Goal: Information Seeking & Learning: Learn about a topic

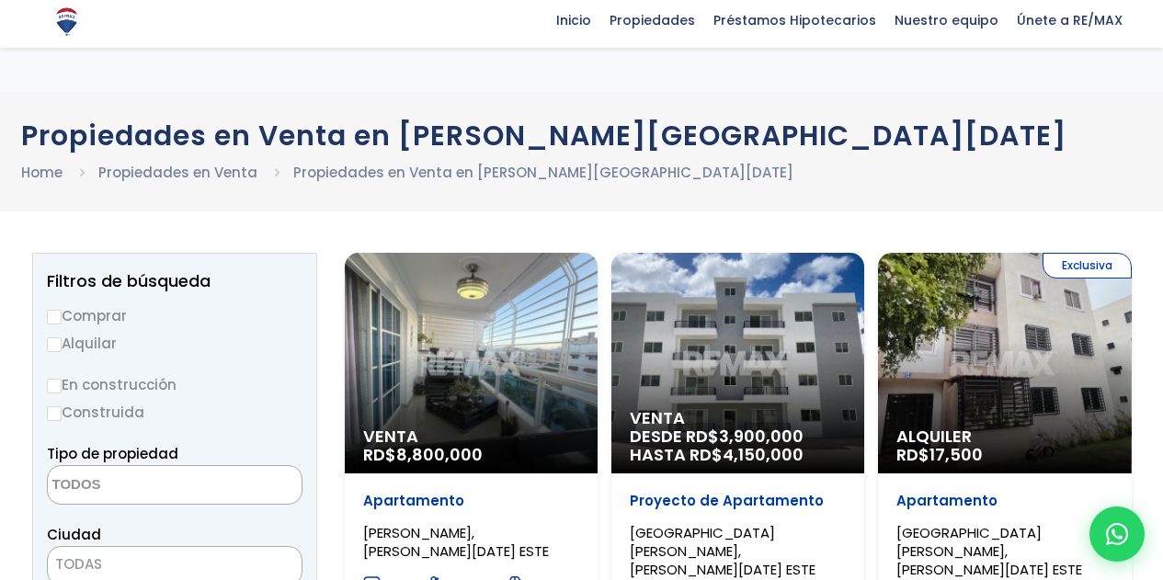
select select
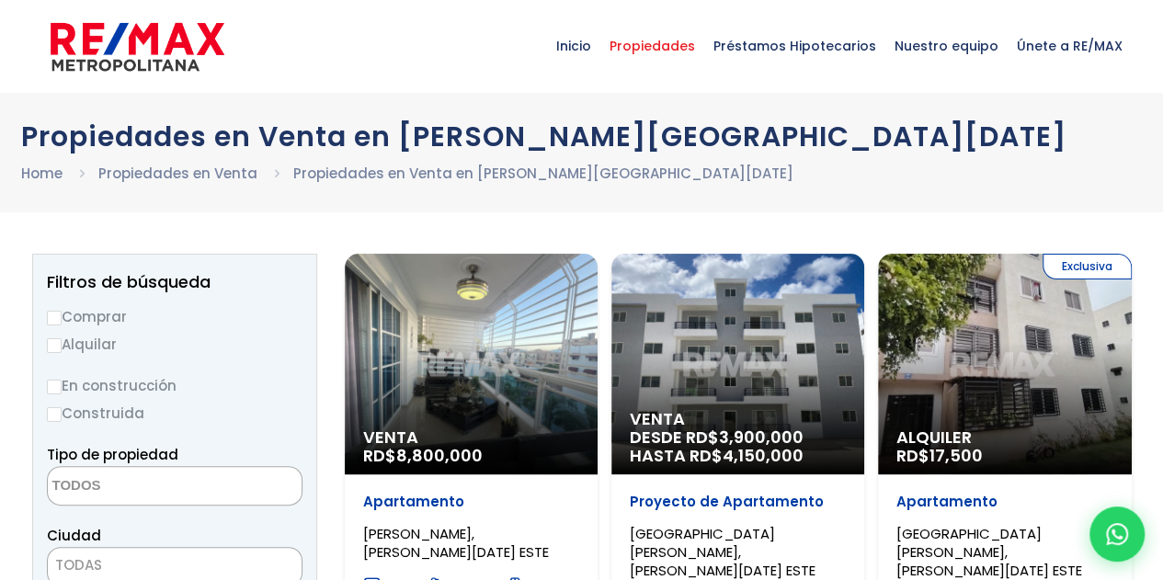
click at [653, 63] on span "Propiedades" at bounding box center [652, 45] width 104 height 55
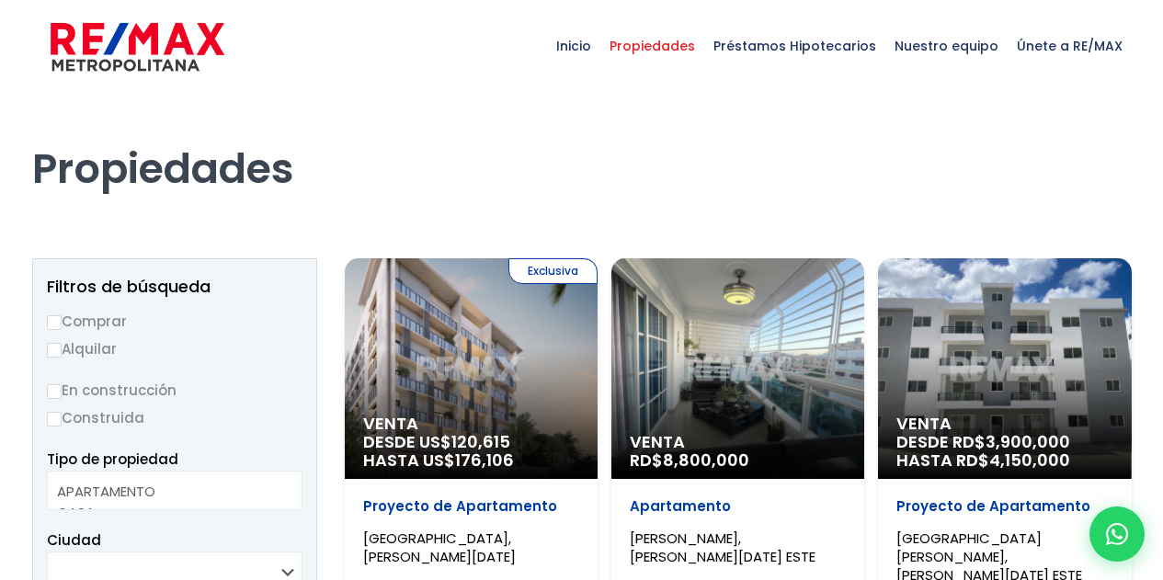
select select
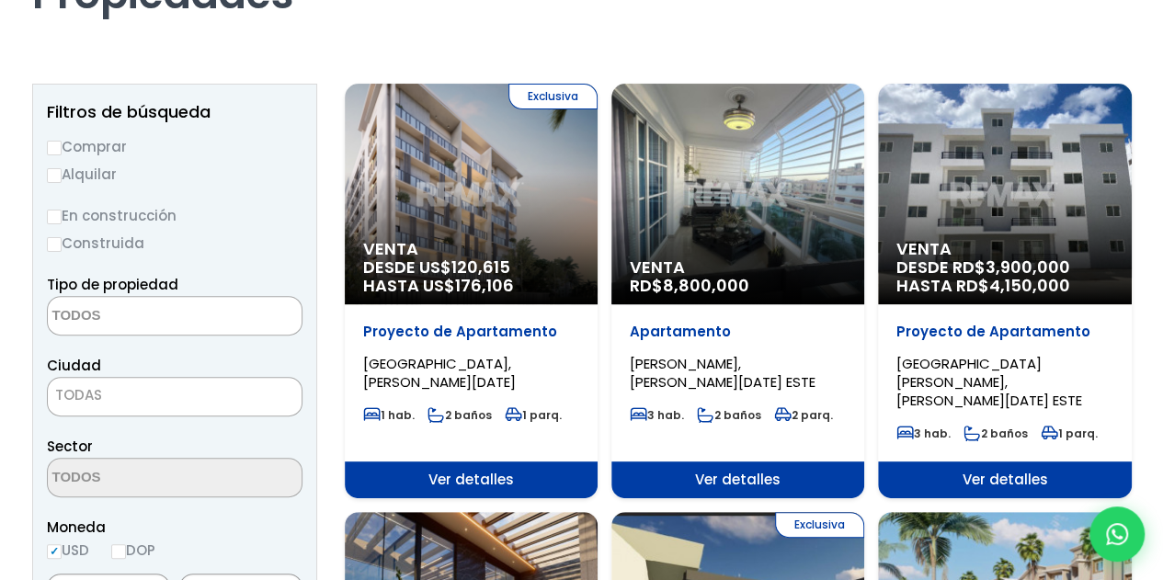
scroll to position [276, 0]
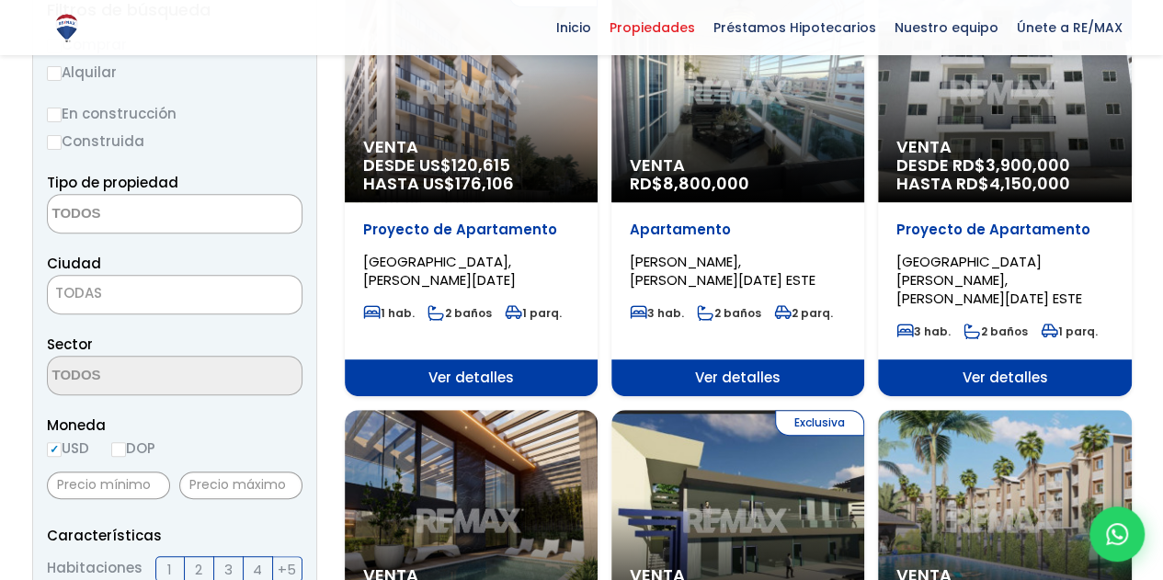
click at [487, 154] on span "120,615" at bounding box center [480, 165] width 59 height 23
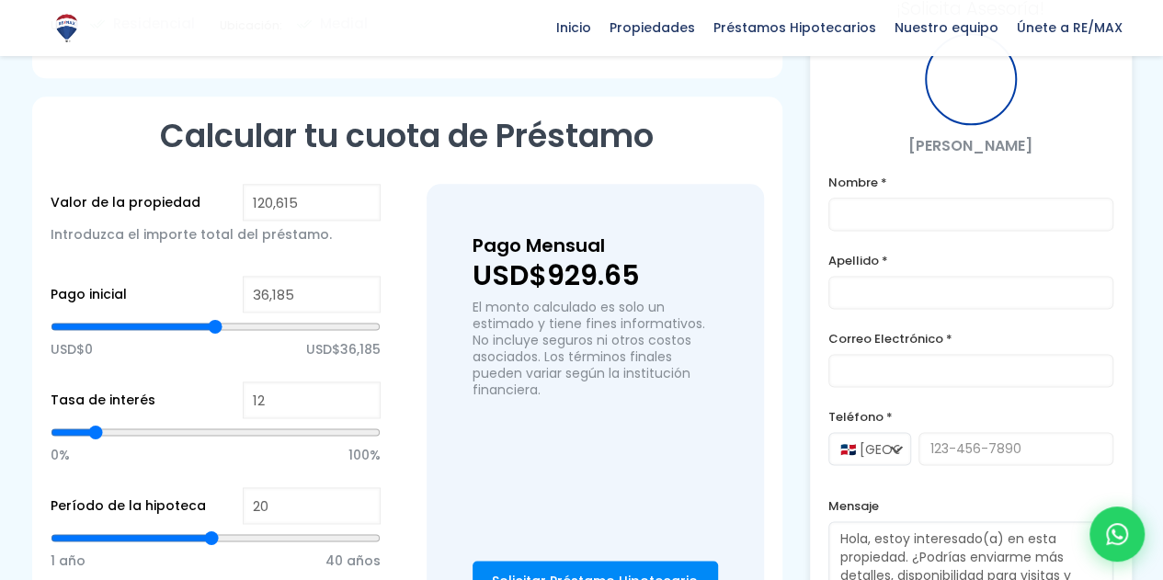
scroll to position [1195, 0]
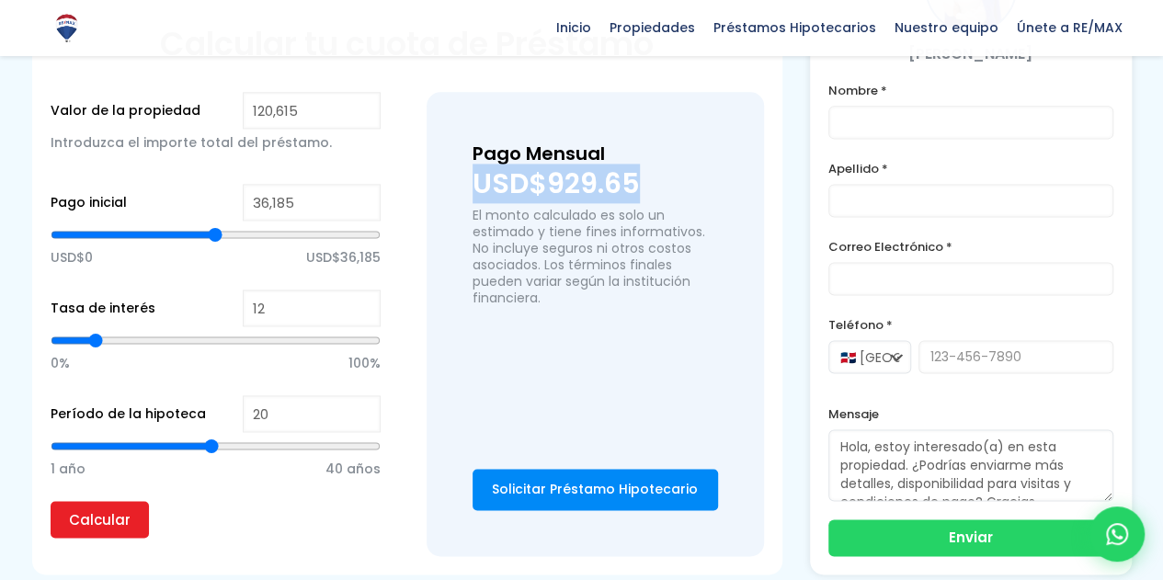
drag, startPoint x: 480, startPoint y: 185, endPoint x: 645, endPoint y: 192, distance: 165.6
click at [638, 192] on div "Pago Mensual USD$929.65 El monto calculado es solo un estimado y tiene fines in…" at bounding box center [595, 324] width 337 height 464
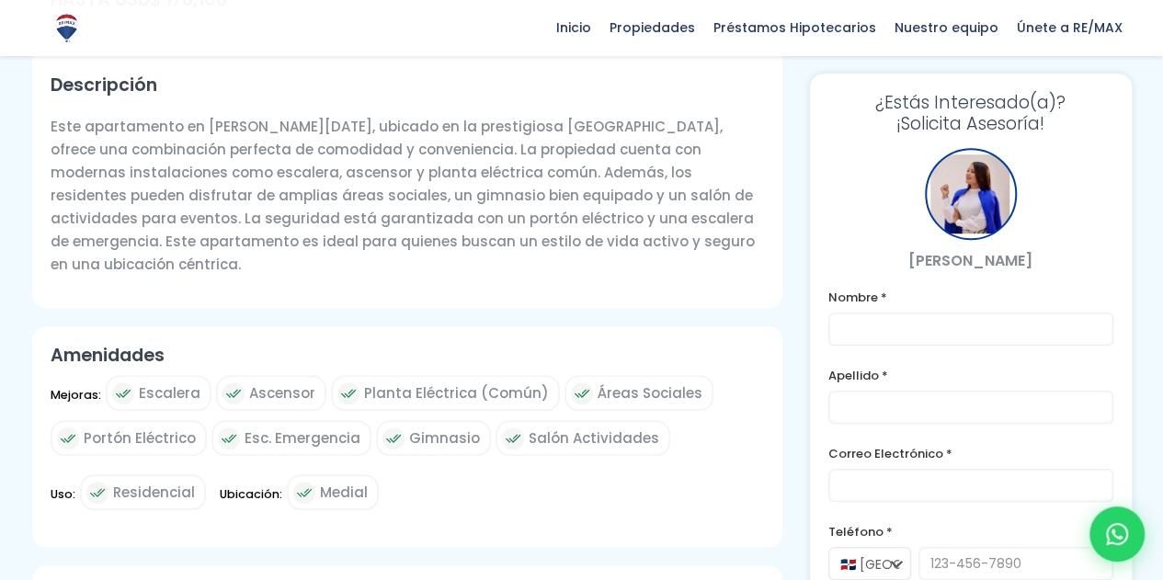
scroll to position [92, 0]
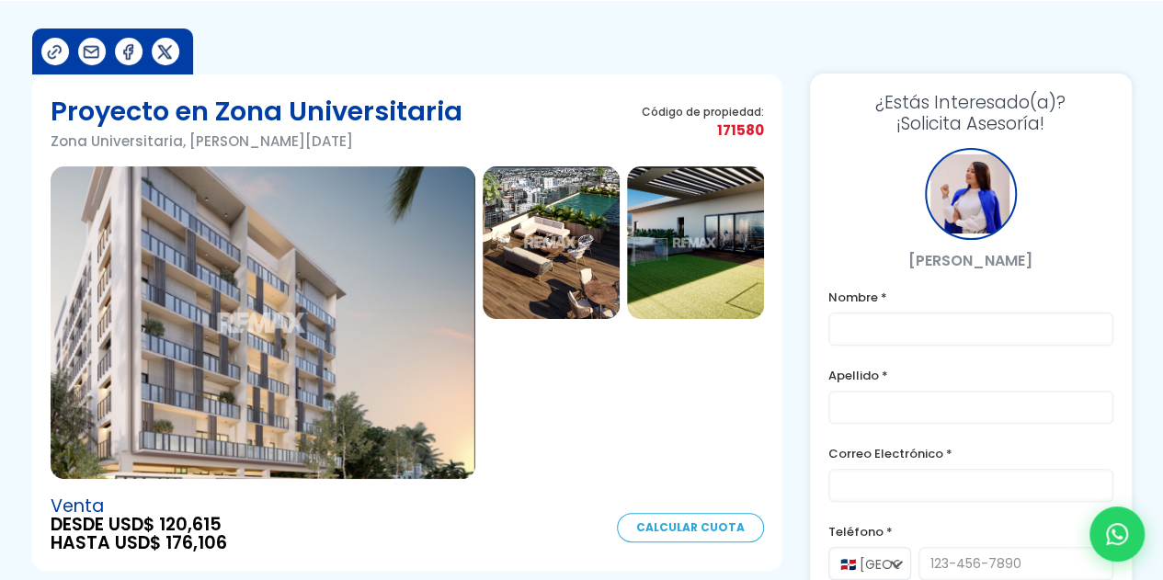
click at [542, 271] on img at bounding box center [551, 242] width 137 height 153
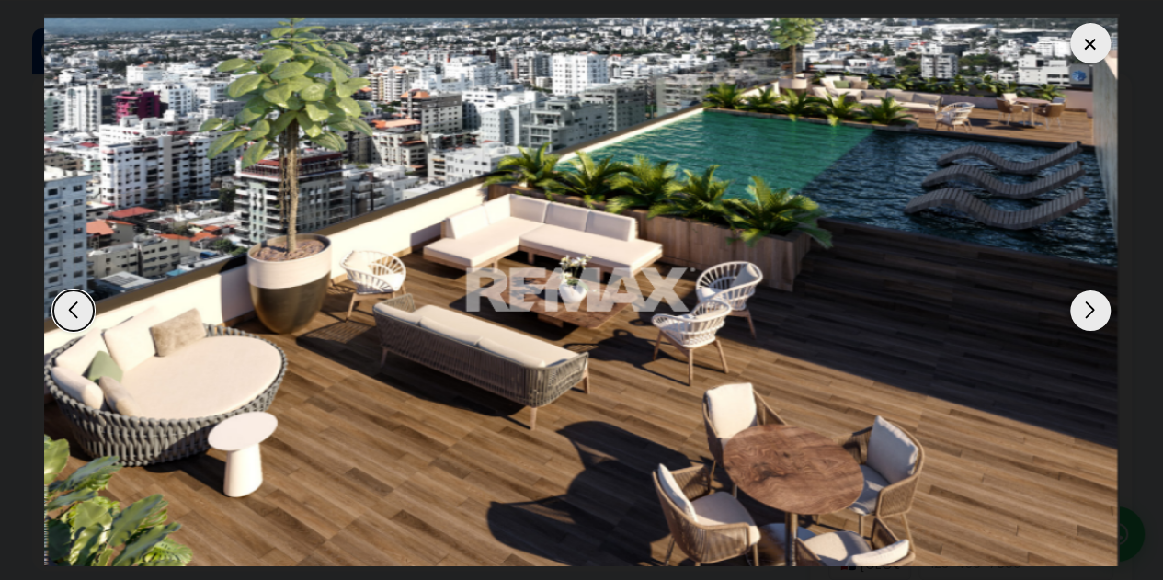
click at [1097, 312] on div "Next slide" at bounding box center [1090, 310] width 40 height 40
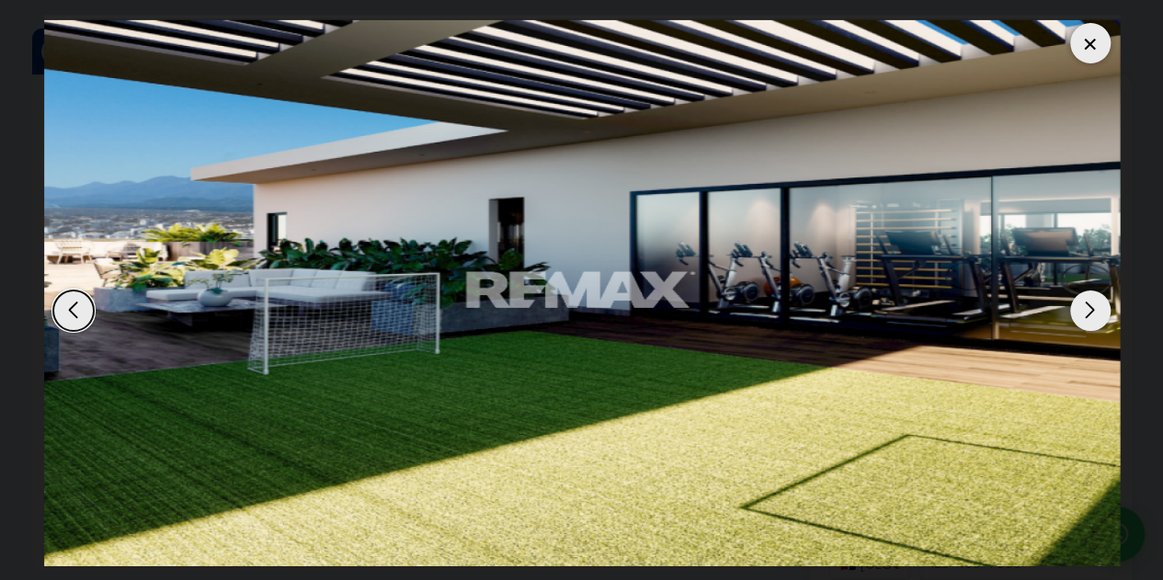
click at [1097, 312] on div "Next slide" at bounding box center [1090, 310] width 40 height 40
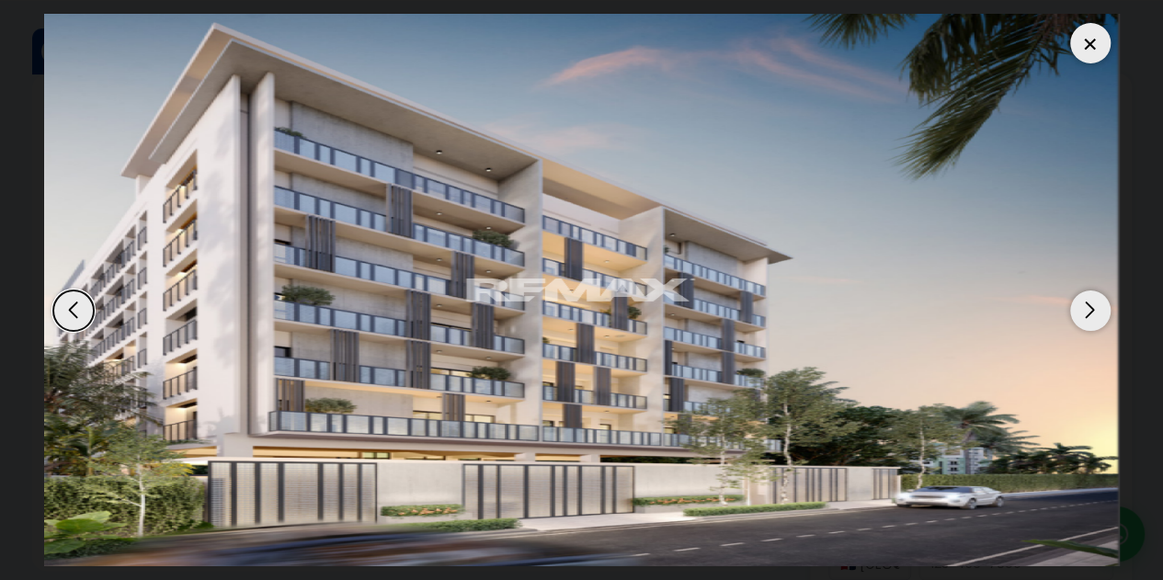
click at [1094, 315] on div "Next slide" at bounding box center [1090, 310] width 40 height 40
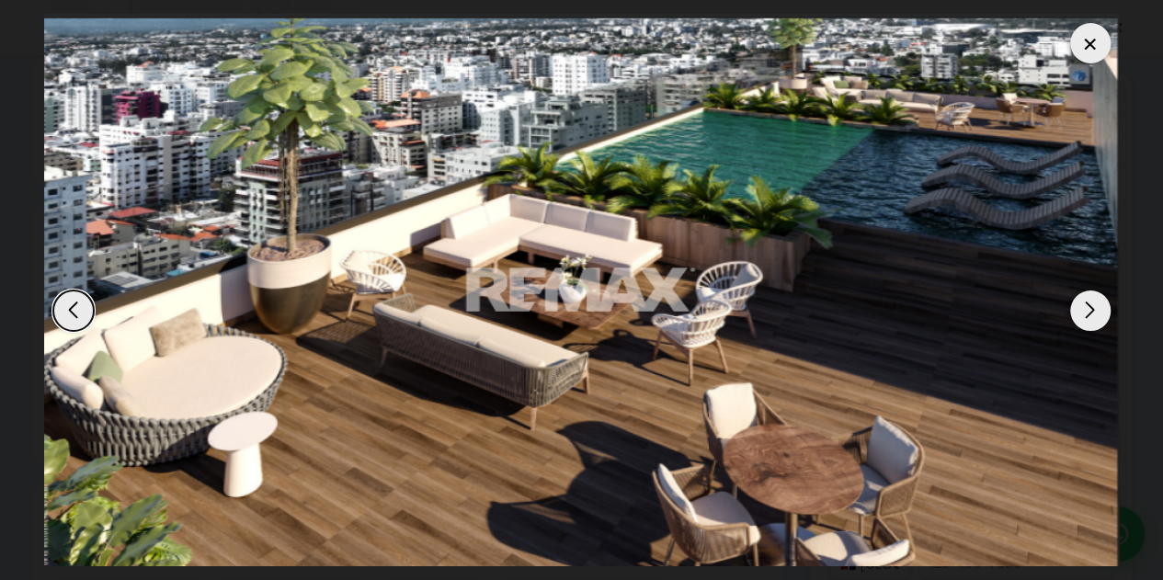
scroll to position [552, 0]
click at [1087, 54] on div at bounding box center [1090, 43] width 40 height 40
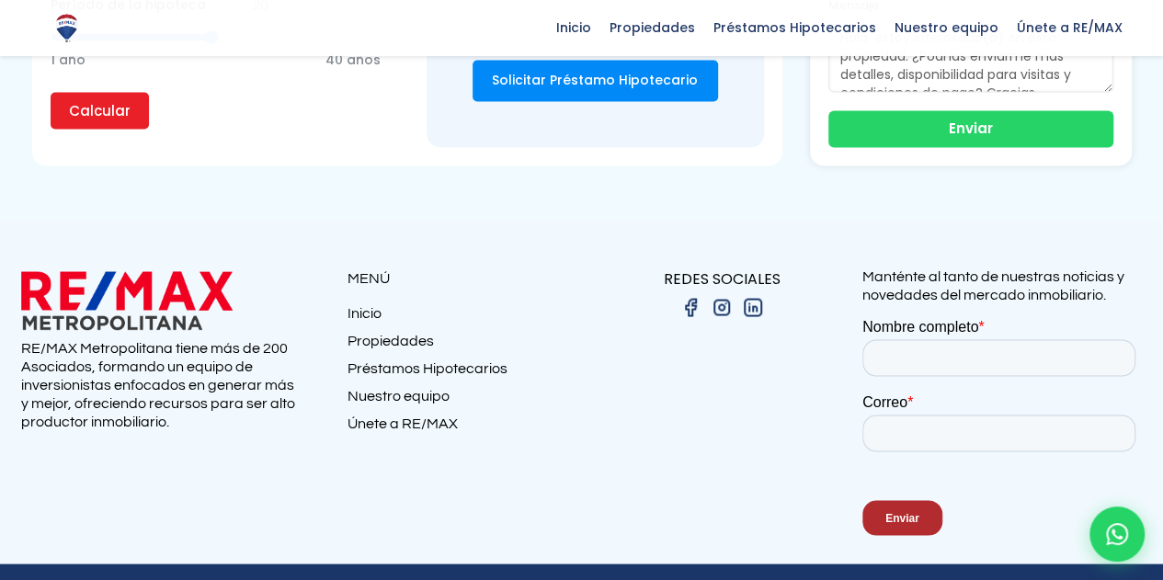
scroll to position [1652, 0]
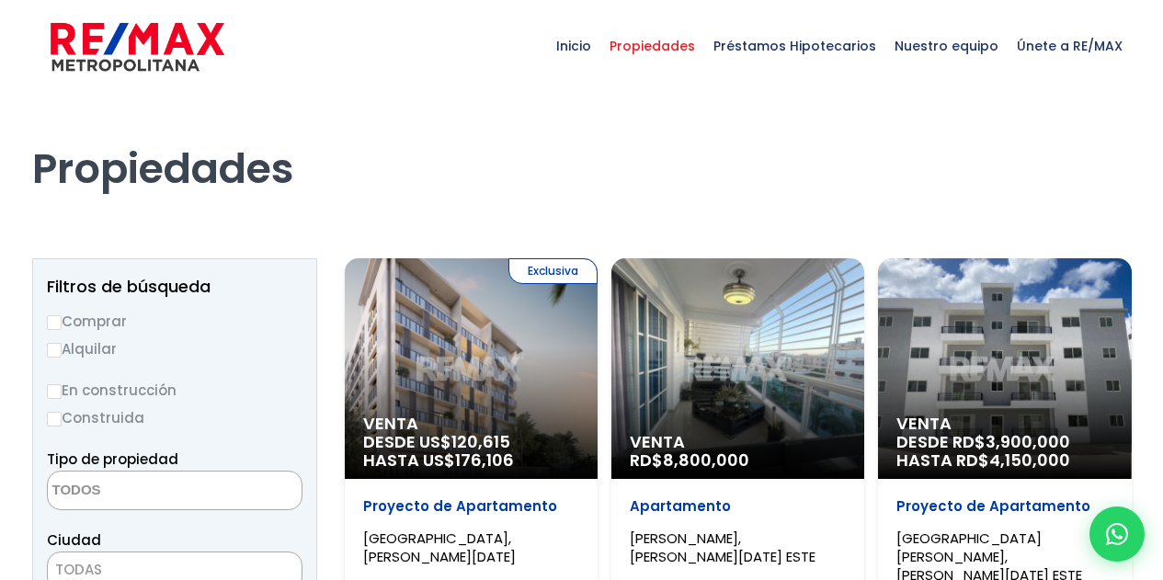
select select
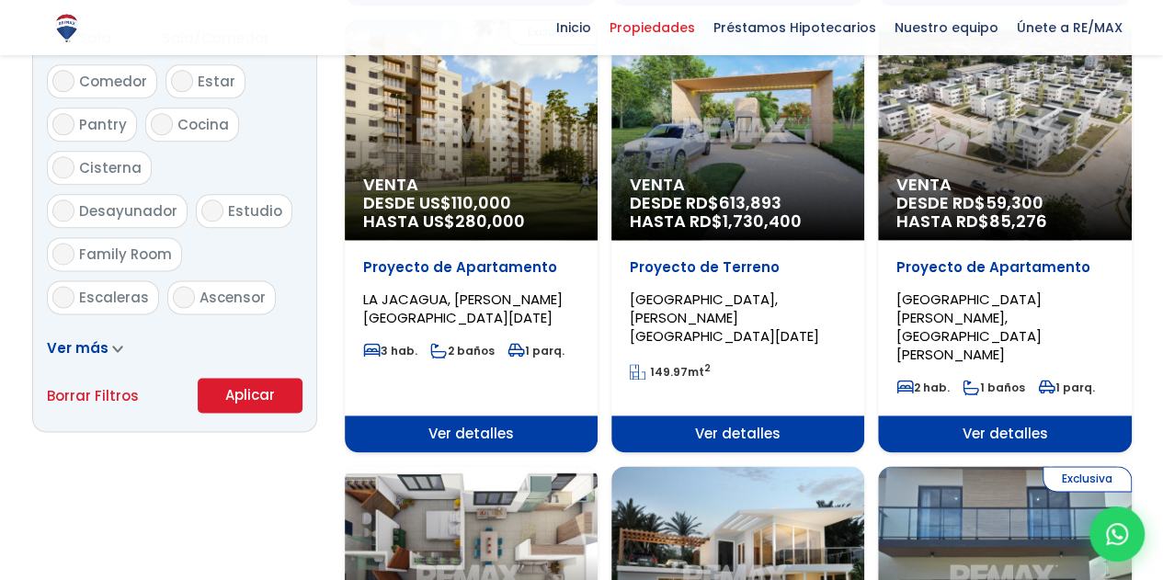
scroll to position [1195, 0]
